Goal: Transaction & Acquisition: Purchase product/service

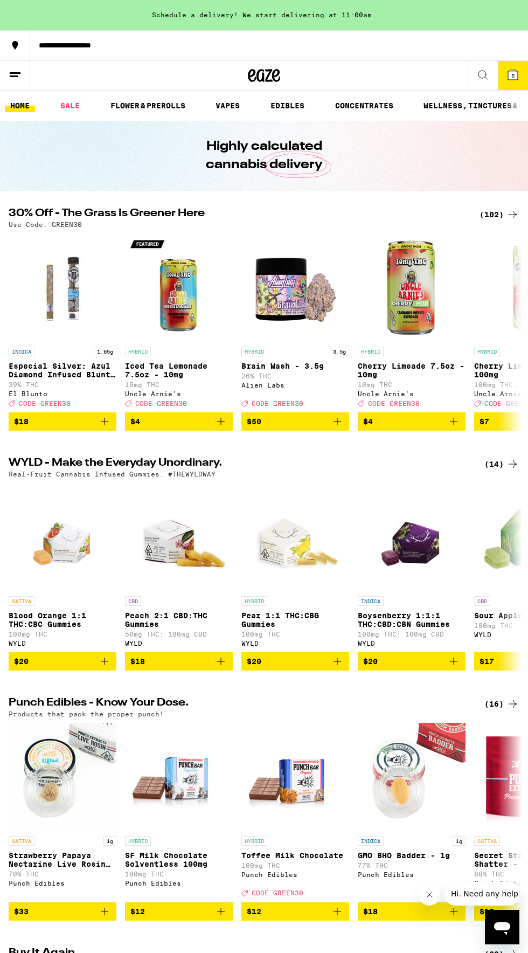
click at [492, 214] on div "(102)" at bounding box center [500, 214] width 40 height 13
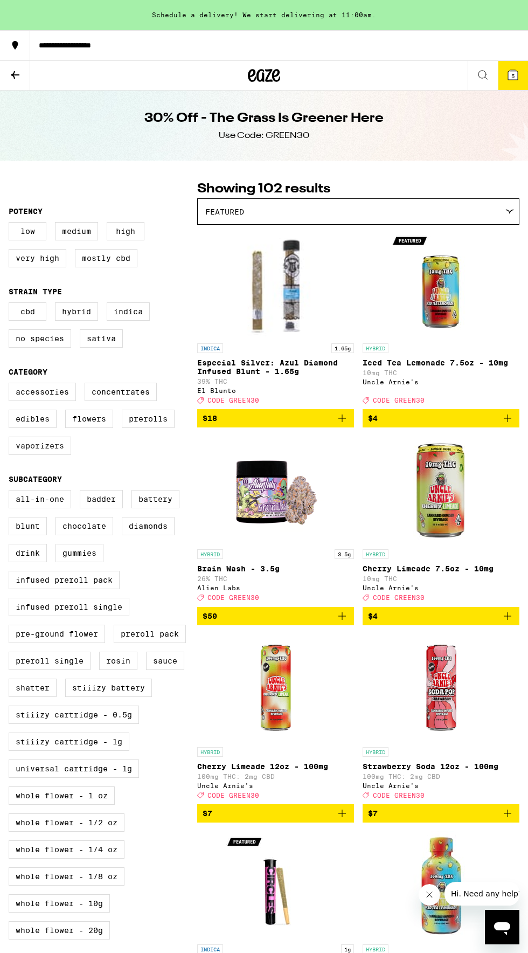
click at [38, 455] on label "Vaporizers" at bounding box center [40, 446] width 63 height 18
click at [11, 385] on input "Vaporizers" at bounding box center [11, 384] width 1 height 1
checkbox input "true"
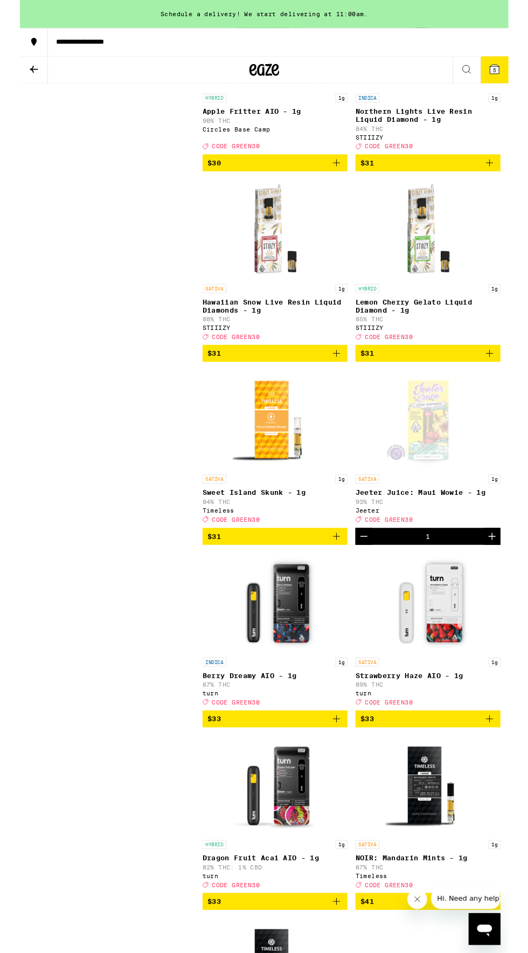
scroll to position [1625, 0]
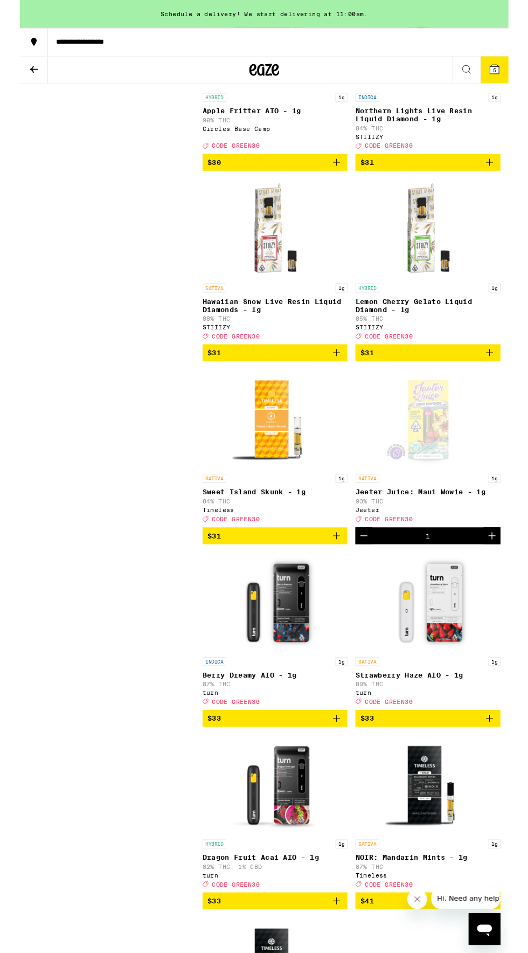
click at [373, 585] on icon "Decrement" at bounding box center [372, 579] width 13 height 13
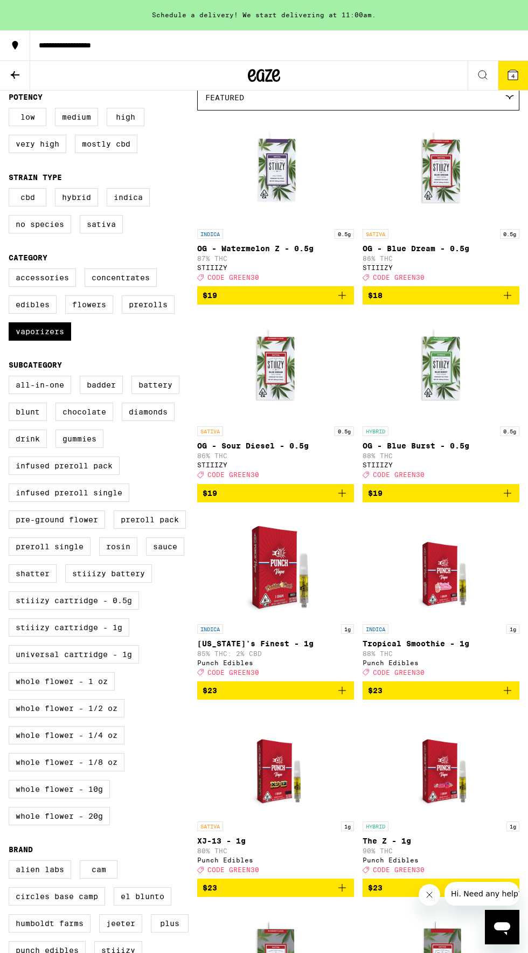
scroll to position [114, 0]
click at [149, 311] on label "Prerolls" at bounding box center [148, 304] width 53 height 18
click at [11, 271] on input "Prerolls" at bounding box center [11, 270] width 1 height 1
checkbox input "true"
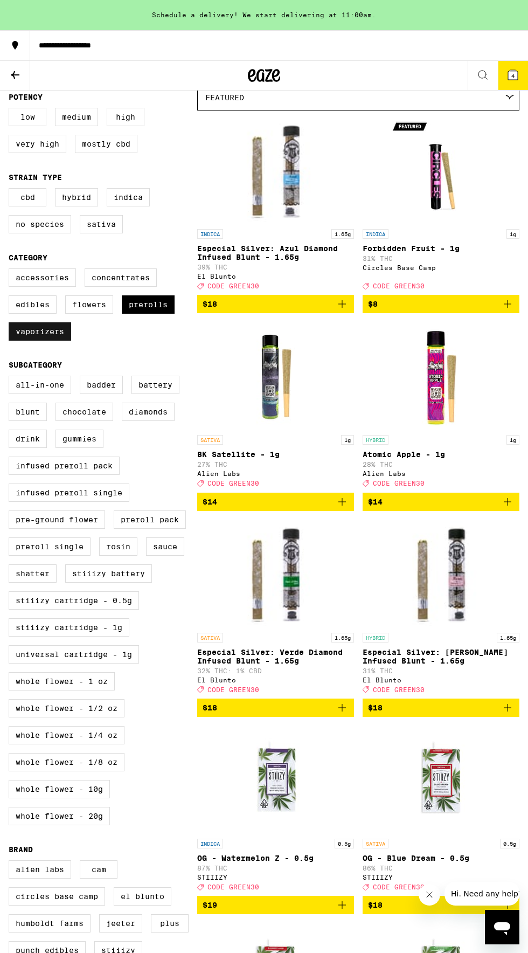
click at [40, 341] on label "Vaporizers" at bounding box center [40, 331] width 63 height 18
click at [11, 271] on input "Vaporizers" at bounding box center [11, 270] width 1 height 1
checkbox input "false"
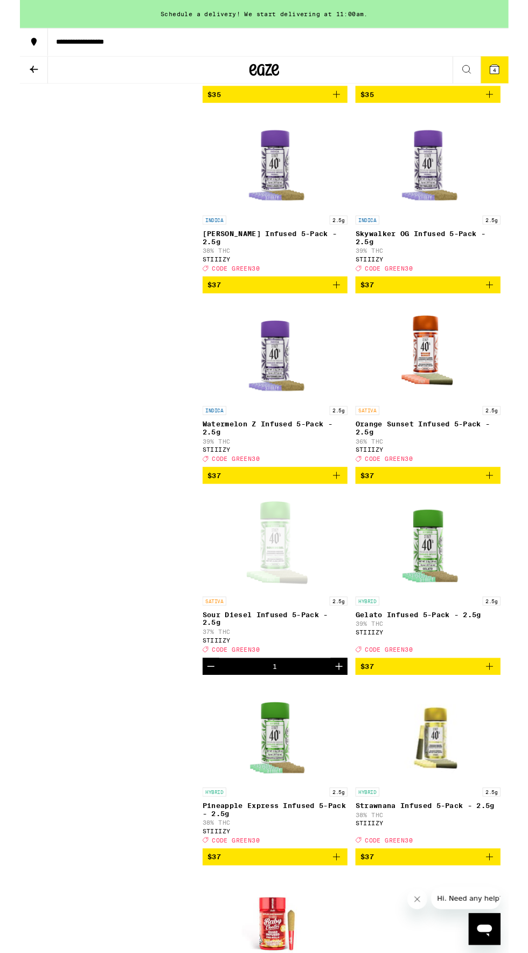
scroll to position [1523, 0]
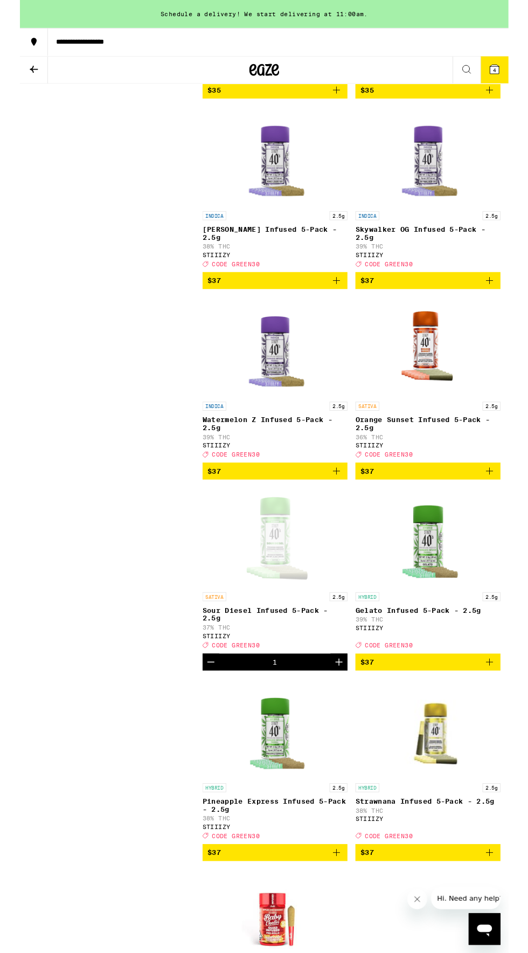
click at [205, 722] on icon "Decrement" at bounding box center [206, 715] width 13 height 13
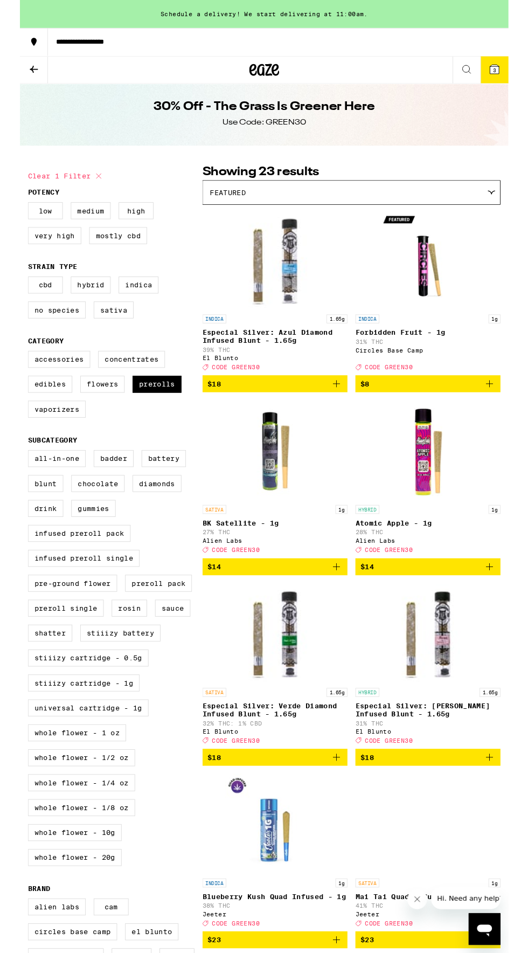
scroll to position [0, 0]
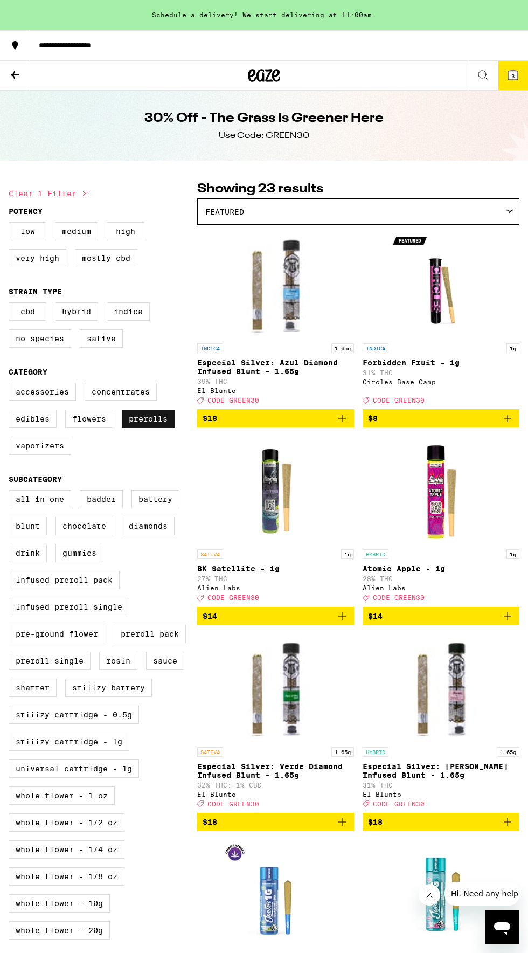
click at [152, 428] on label "Prerolls" at bounding box center [148, 419] width 53 height 18
click at [11, 385] on input "Prerolls" at bounding box center [11, 384] width 1 height 1
checkbox input "false"
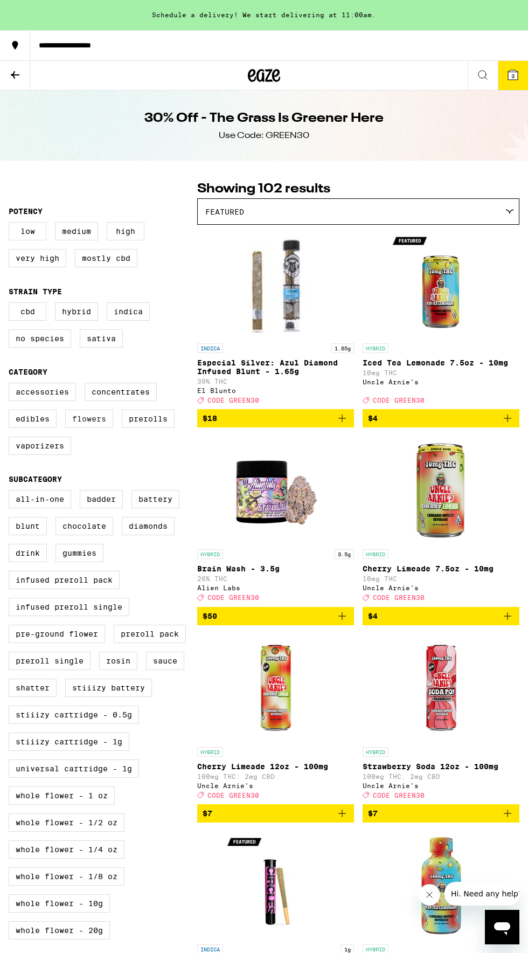
click at [91, 427] on label "Flowers" at bounding box center [89, 419] width 48 height 18
click at [11, 385] on input "Flowers" at bounding box center [11, 384] width 1 height 1
checkbox input "true"
